Goal: Check status: Check status

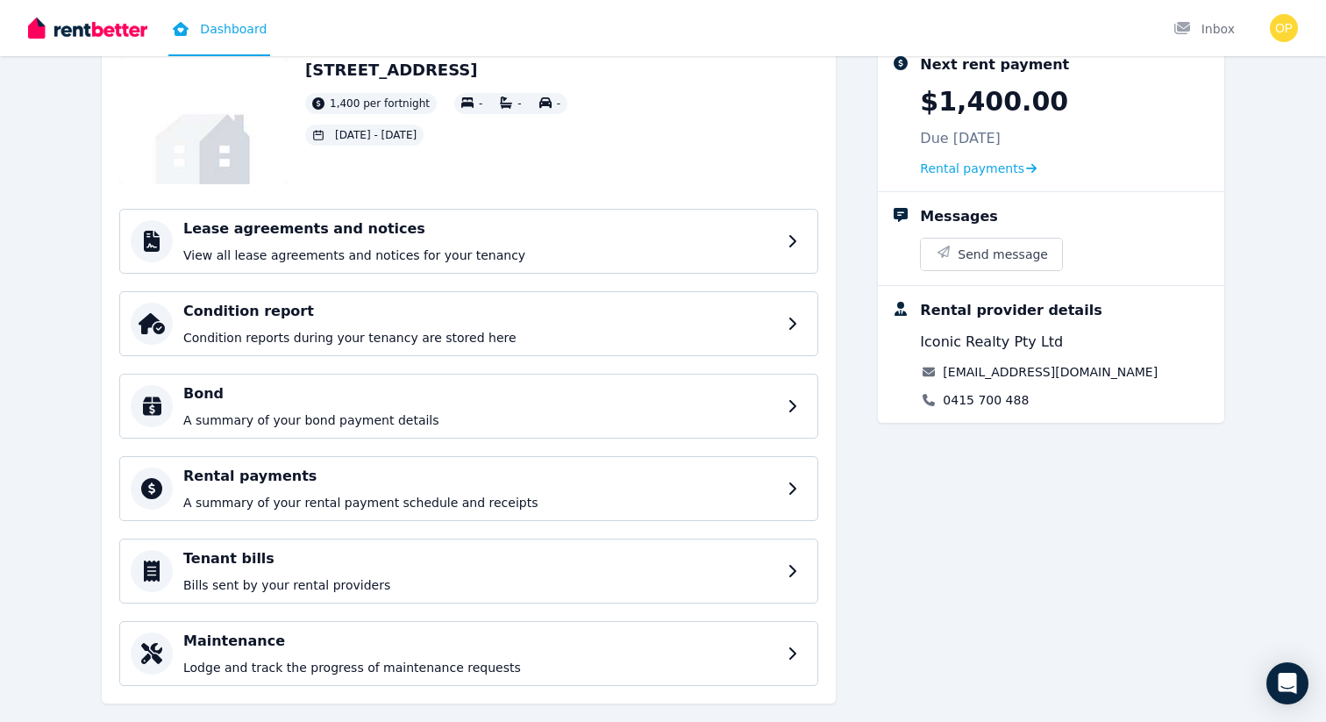
scroll to position [132, 0]
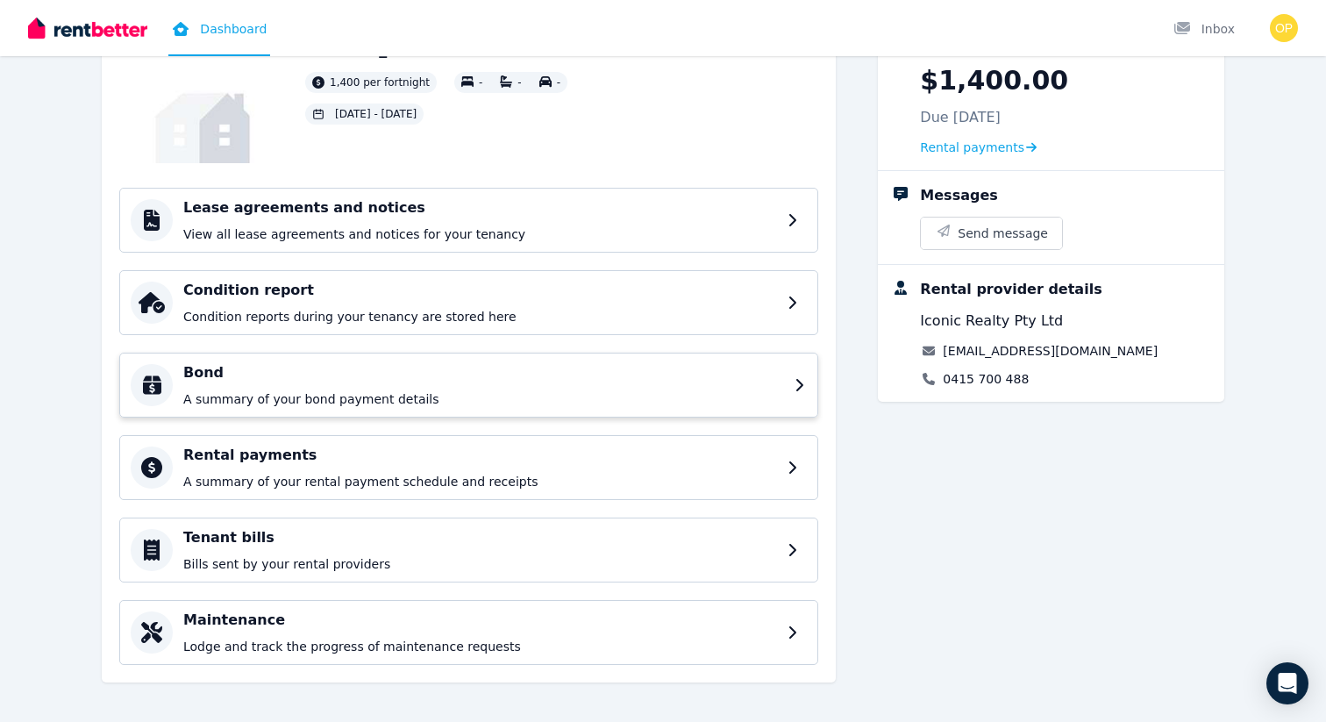
click at [647, 398] on p "A summary of your bond payment details" at bounding box center [483, 399] width 601 height 18
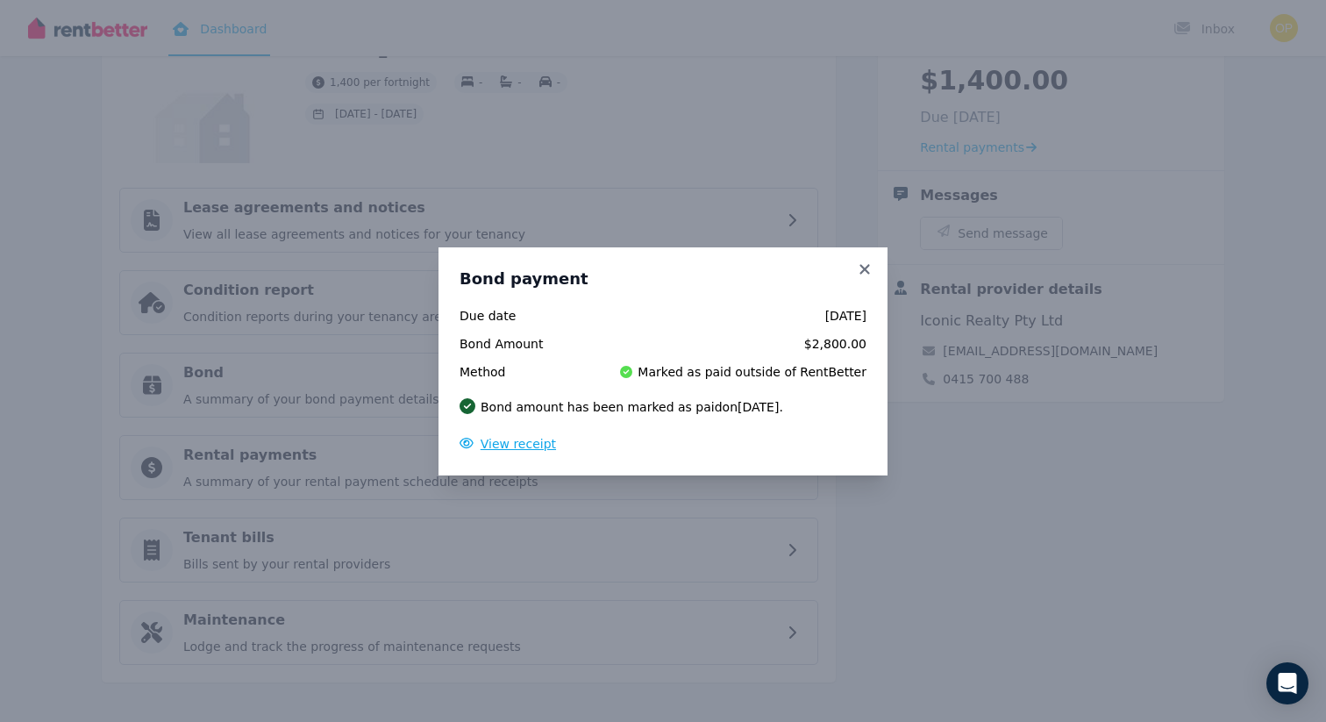
click at [524, 449] on span "View receipt" at bounding box center [518, 444] width 75 height 14
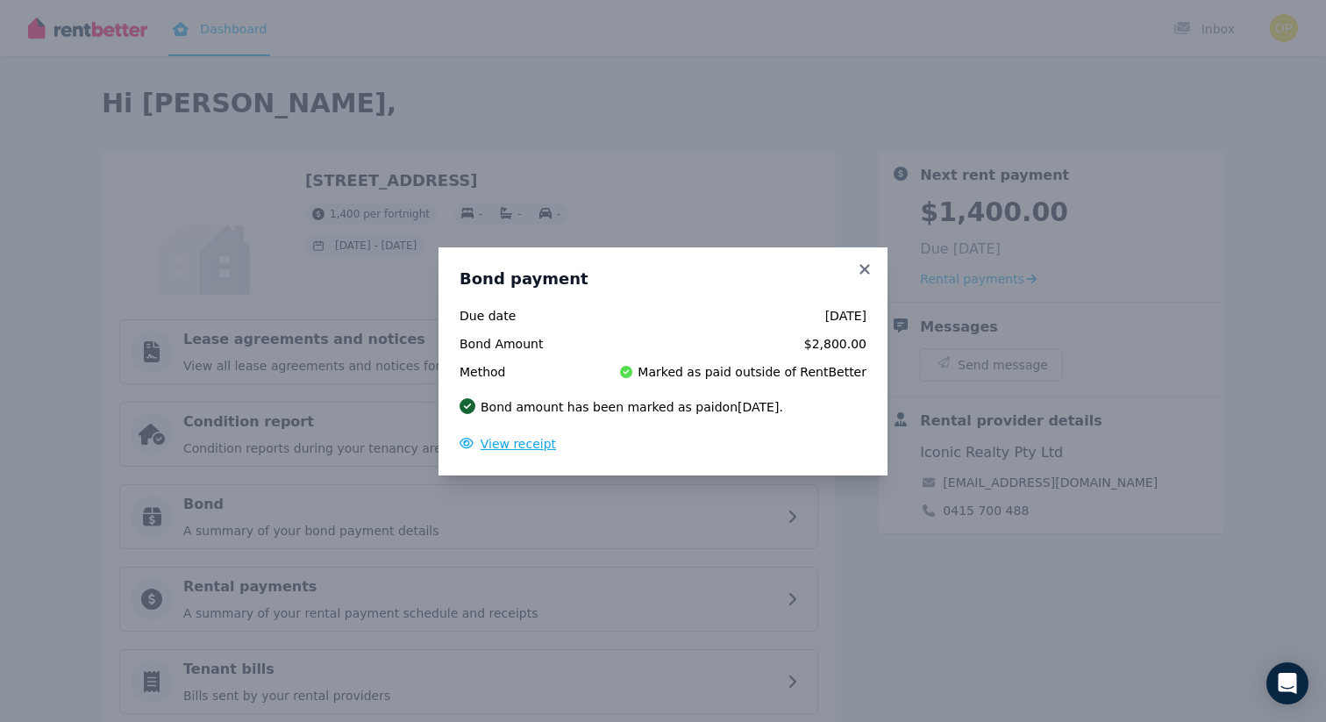
scroll to position [0, 0]
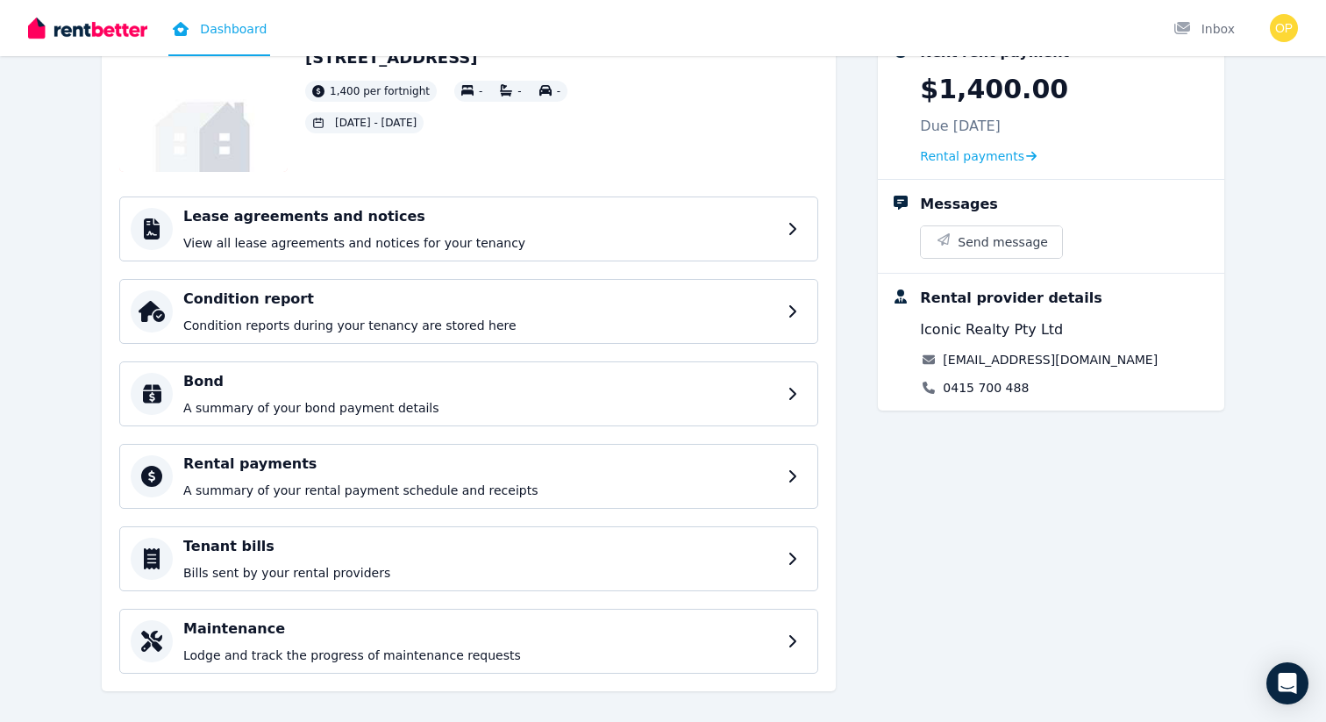
scroll to position [141, 0]
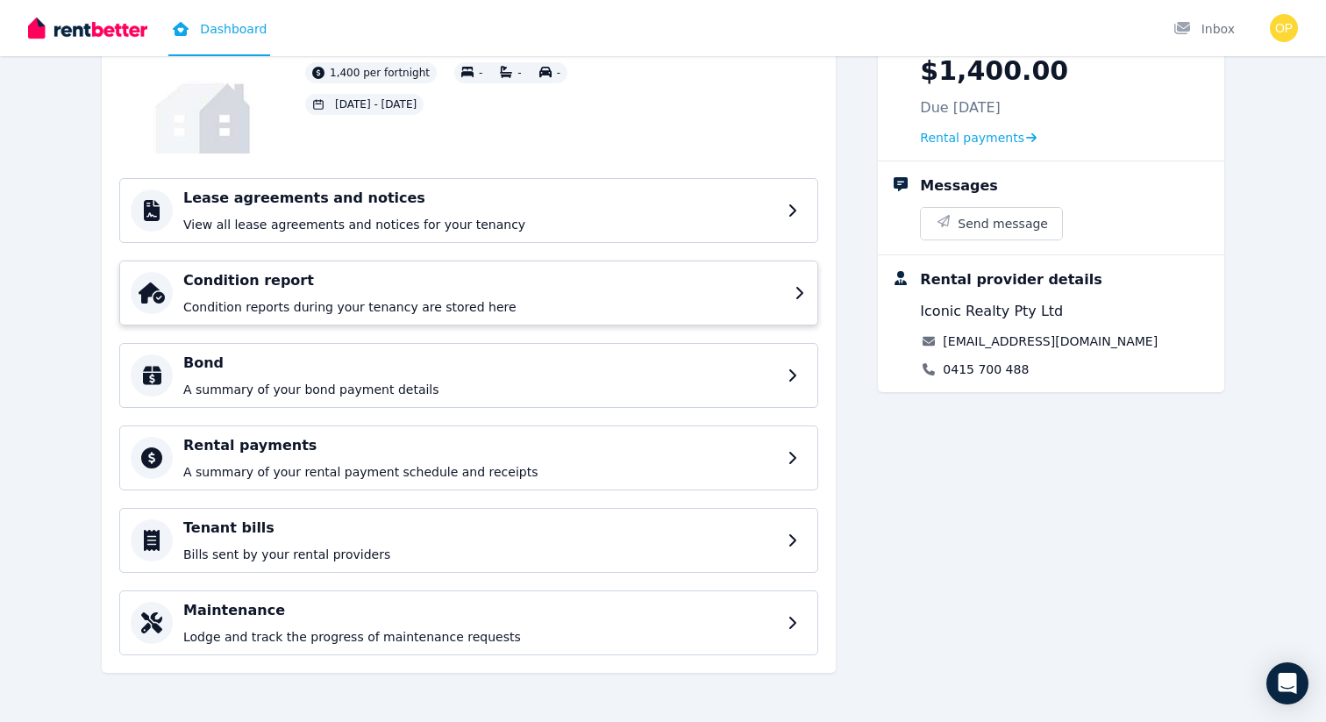
click at [663, 313] on p "Condition reports during your tenancy are stored here" at bounding box center [483, 307] width 601 height 18
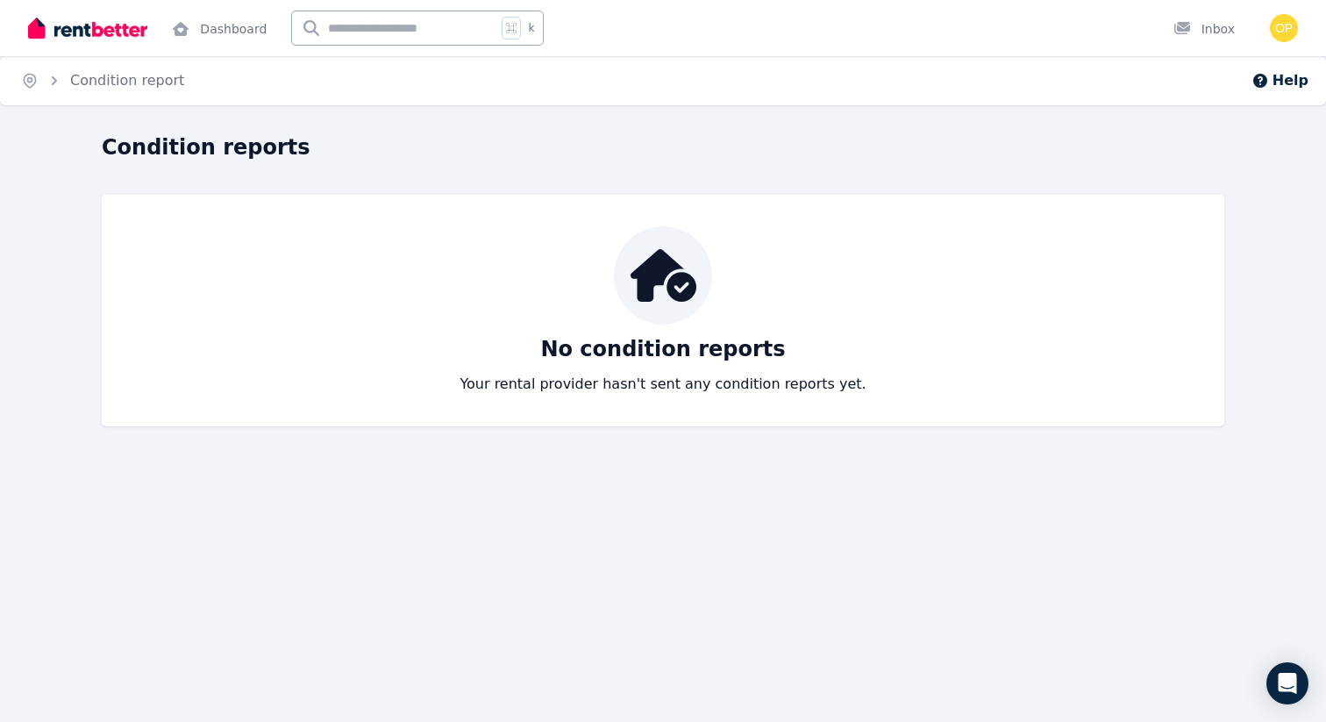
click at [191, 136] on h1 "Condition reports" at bounding box center [206, 147] width 209 height 28
click at [93, 33] on img at bounding box center [87, 28] width 119 height 26
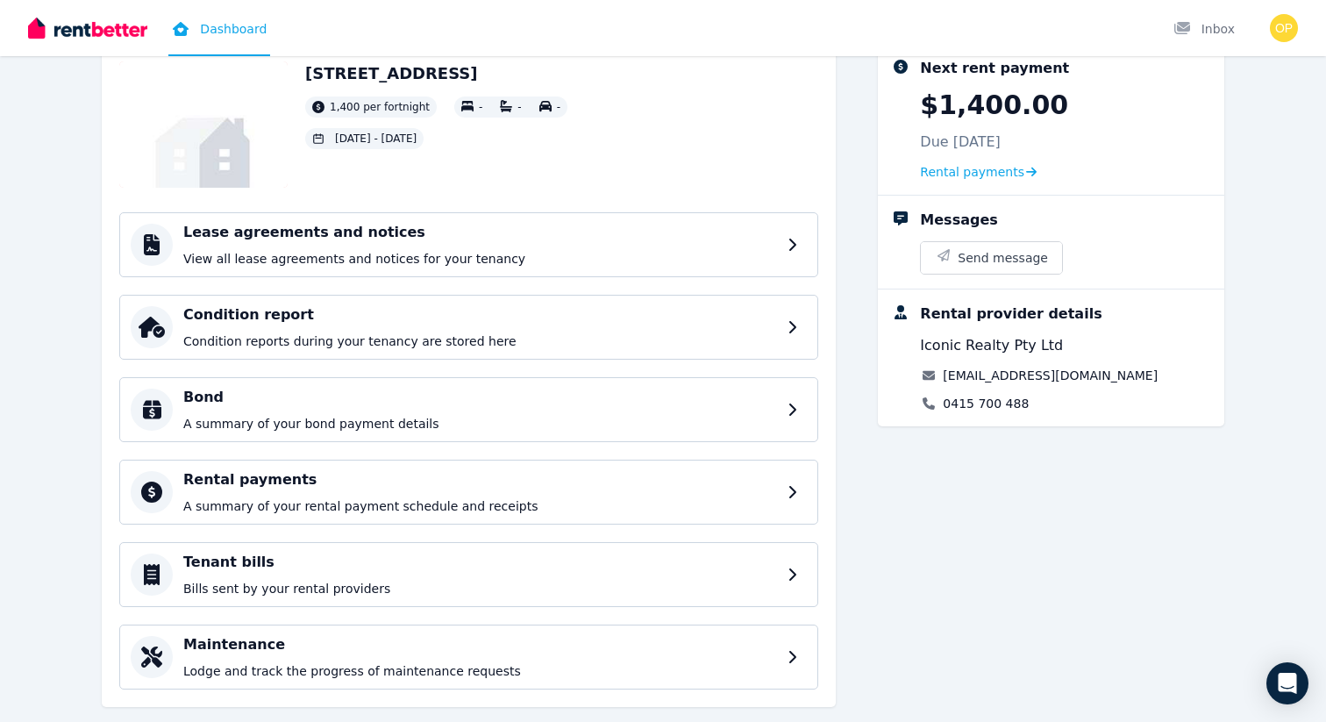
scroll to position [141, 0]
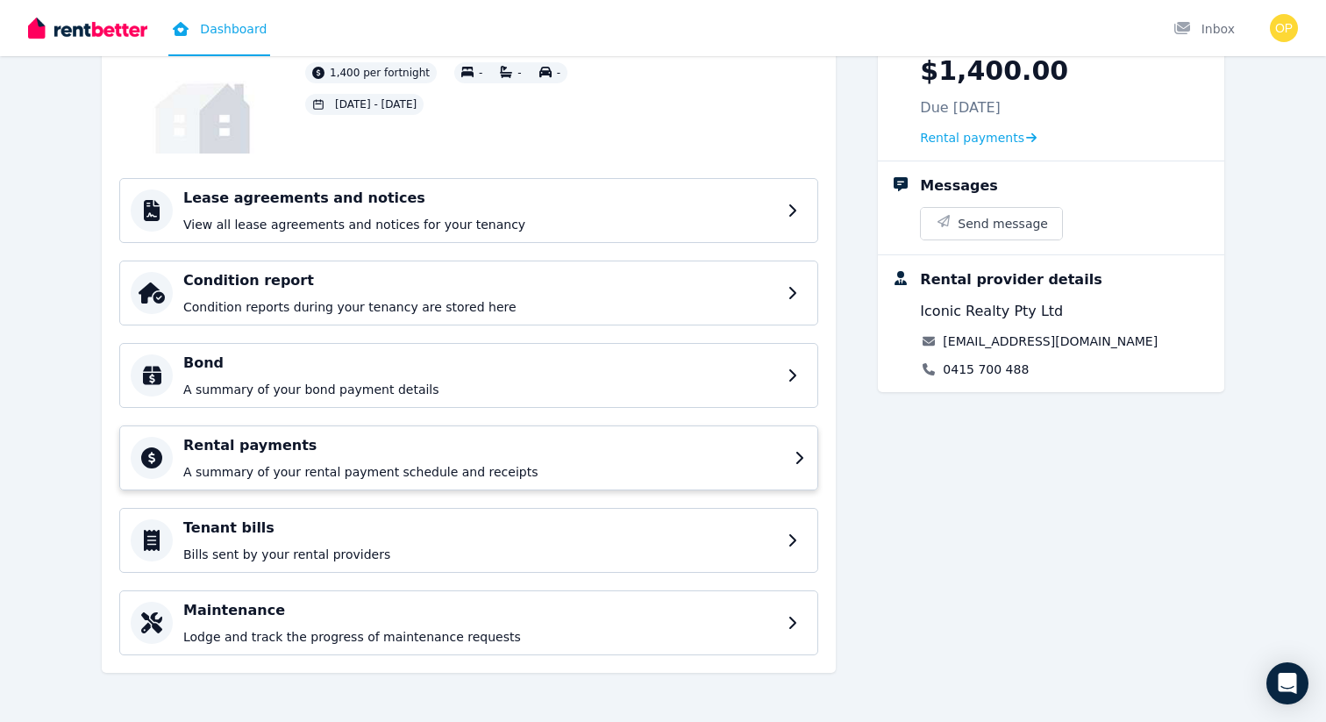
click at [681, 483] on div "Rental payments A summary of your rental payment schedule and receipts" at bounding box center [468, 457] width 699 height 65
